Goal: Task Accomplishment & Management: Use online tool/utility

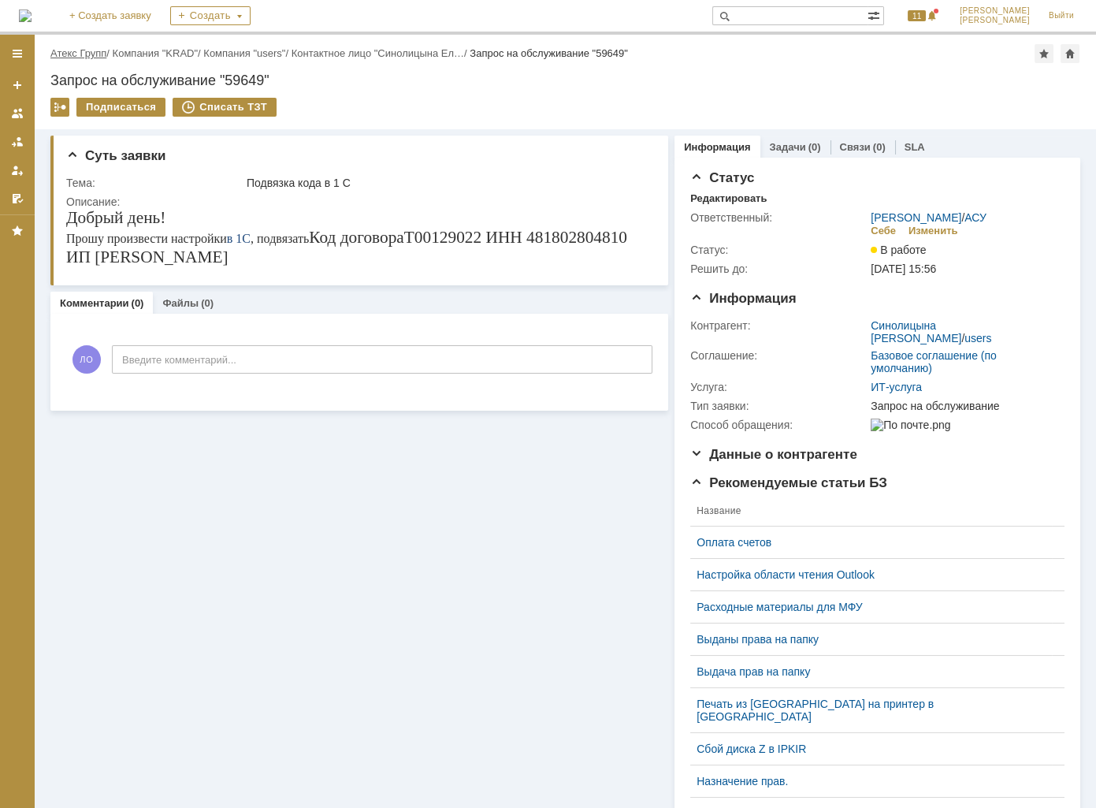
click at [60, 56] on link "Атекс Групп" at bounding box center [78, 53] width 56 height 12
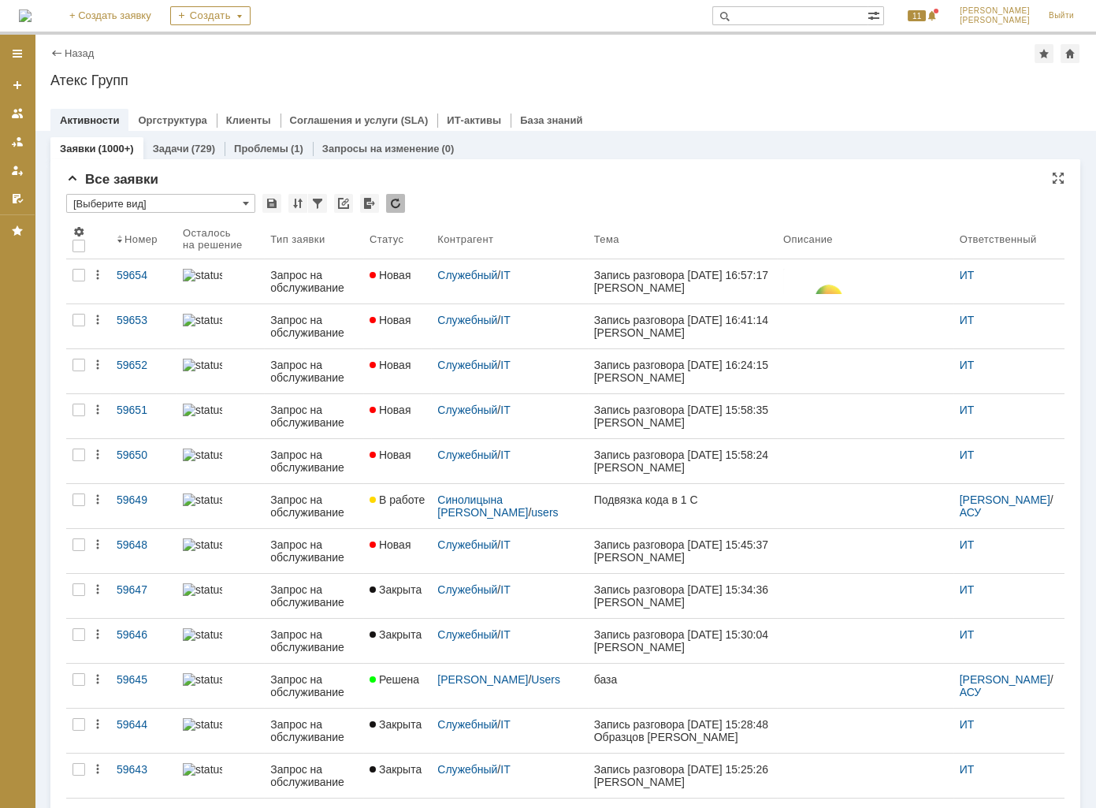
click at [187, 201] on input "[Выберите вид]" at bounding box center [160, 203] width 189 height 19
click at [164, 229] on span "[Выберите вид]" at bounding box center [160, 229] width 169 height 13
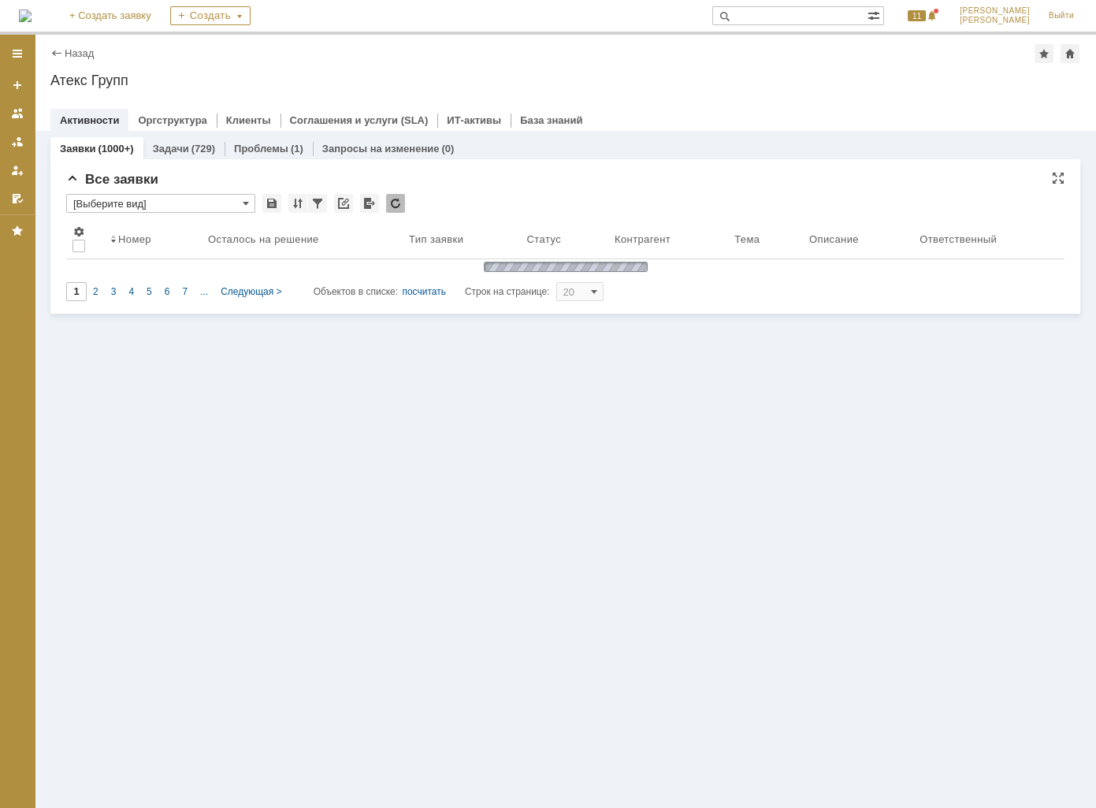
type input "[Выберите вид]"
click at [244, 197] on span at bounding box center [246, 203] width 6 height 13
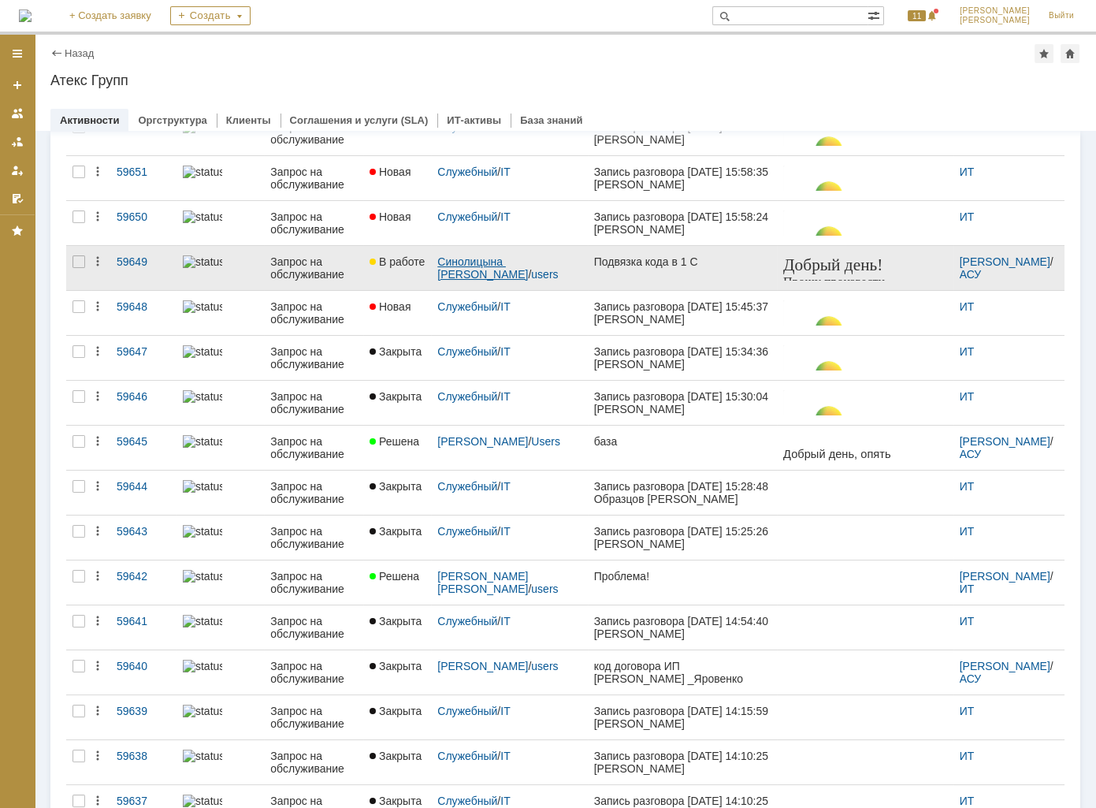
click at [458, 209] on table "Номер Осталось на решение Тип заявки Статус Контрагент Тема Описание Ответствен…" at bounding box center [565, 450] width 998 height 939
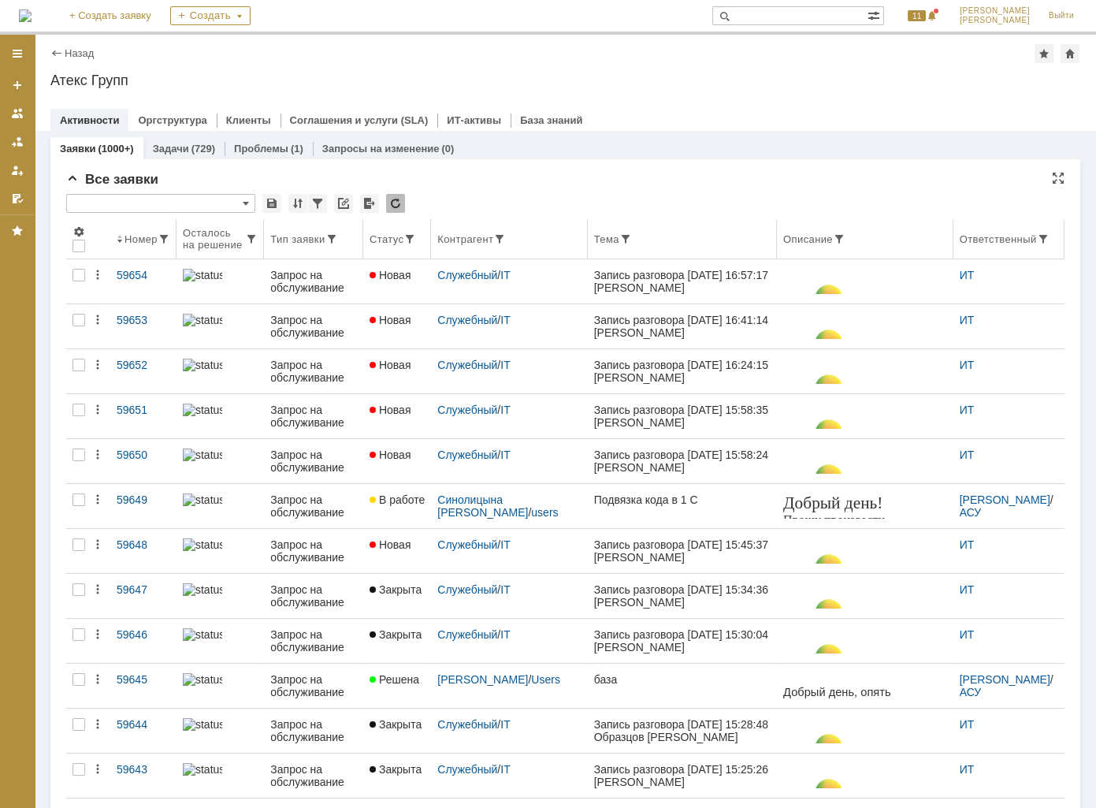
type input "[Выберите вид]"
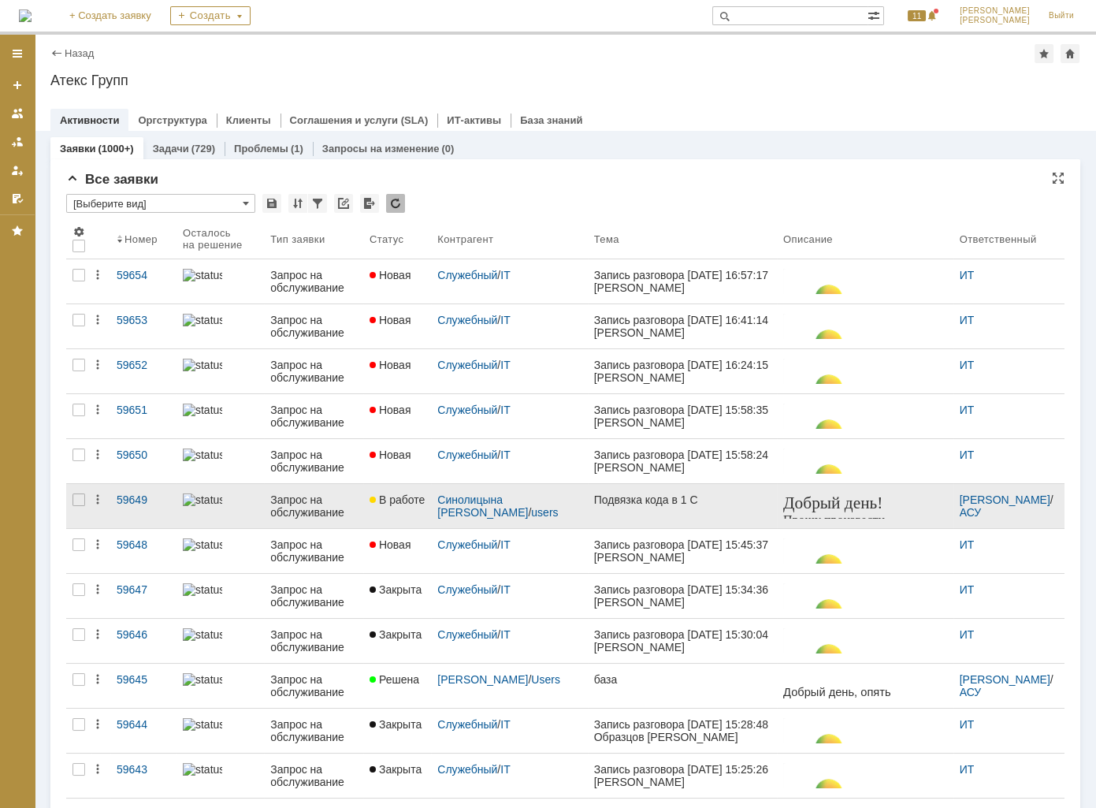
click at [594, 500] on div "Подвязка кода в 1 С" at bounding box center [682, 499] width 177 height 13
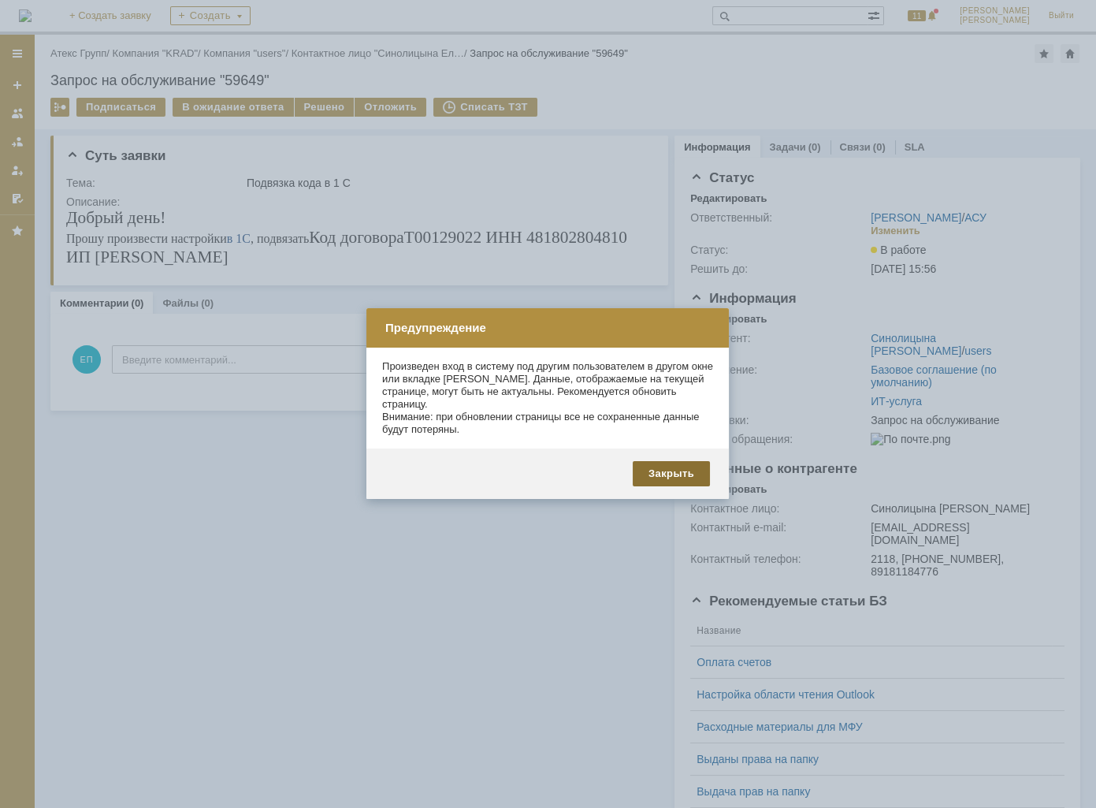
click at [658, 481] on div "Закрыть" at bounding box center [671, 473] width 77 height 25
